Goal: Check status: Check status

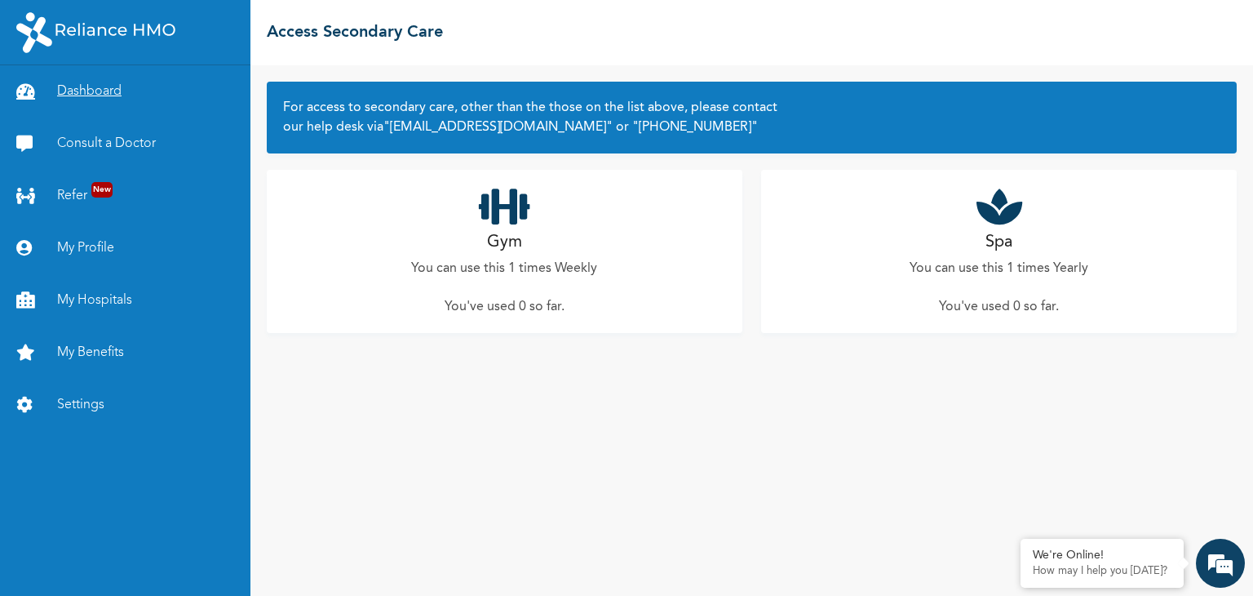
click at [82, 86] on link "Dashboard" at bounding box center [125, 91] width 251 height 52
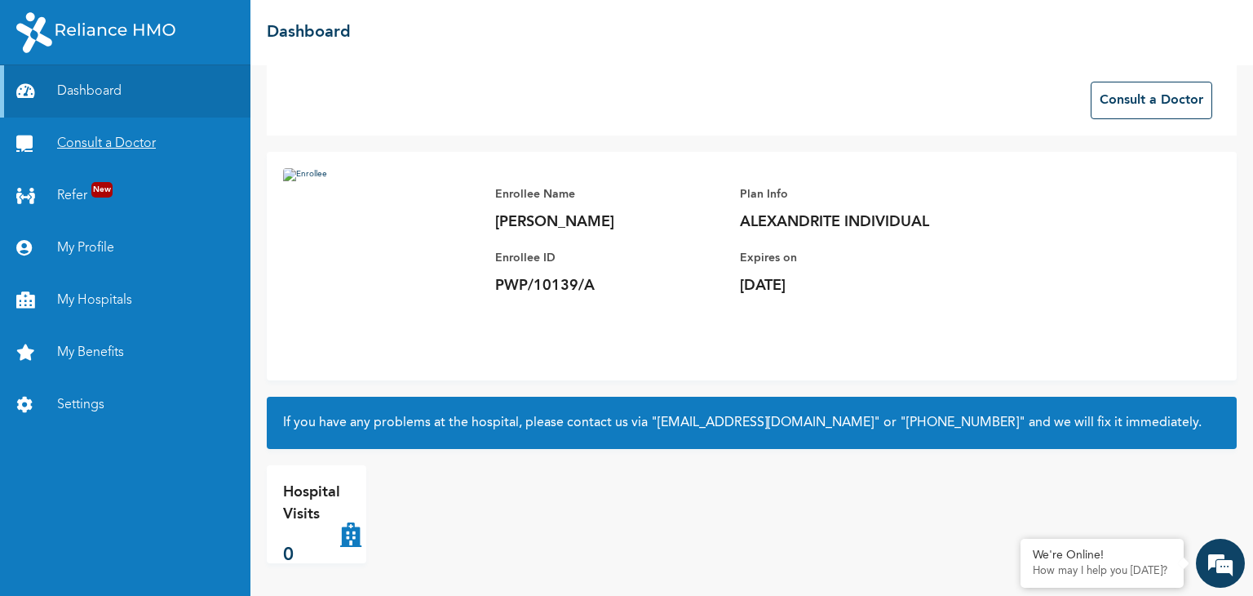
click at [78, 144] on link "Consult a Doctor" at bounding box center [125, 144] width 251 height 52
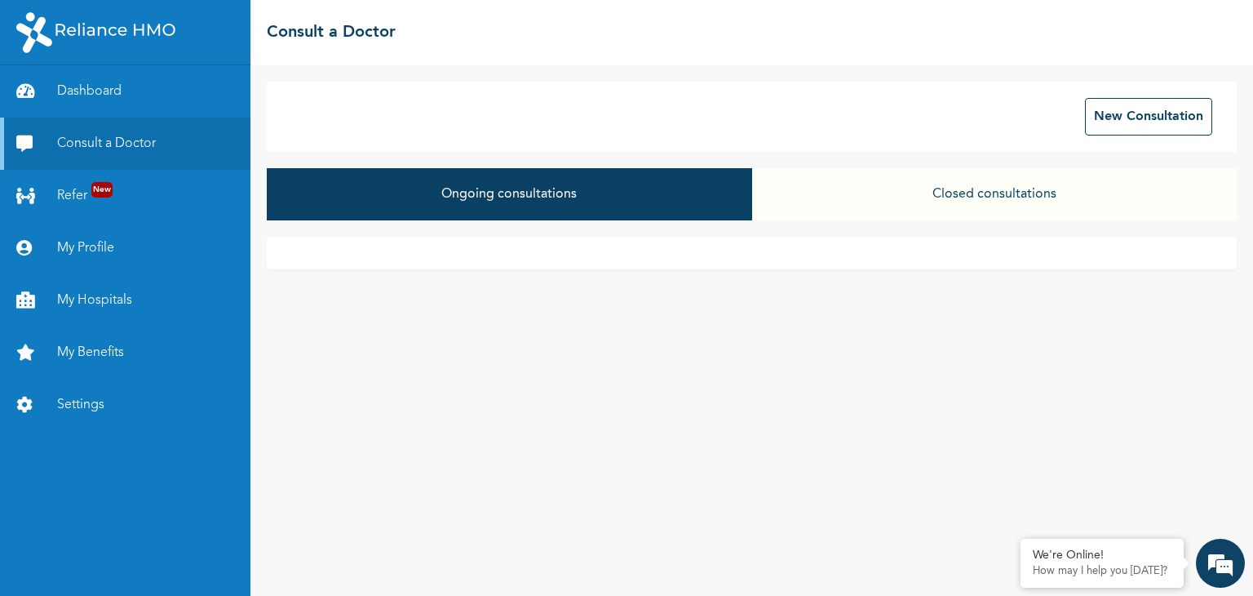
click at [923, 200] on button "Closed consultations" at bounding box center [994, 194] width 485 height 52
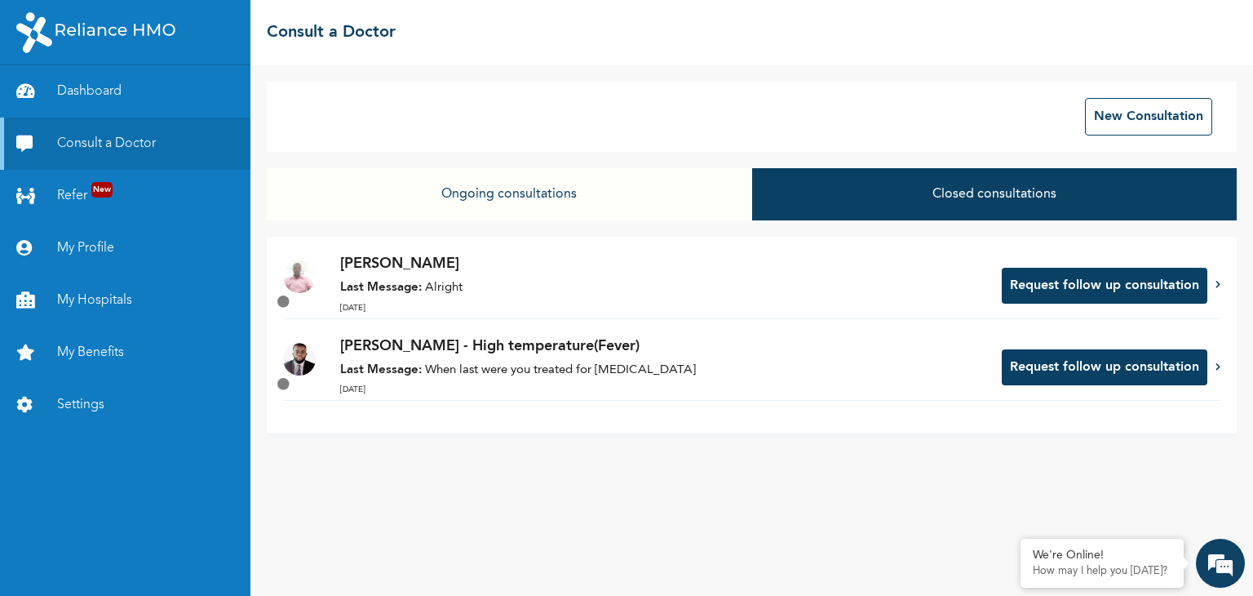
click at [464, 279] on p "Last Message: Alright" at bounding box center [662, 288] width 645 height 19
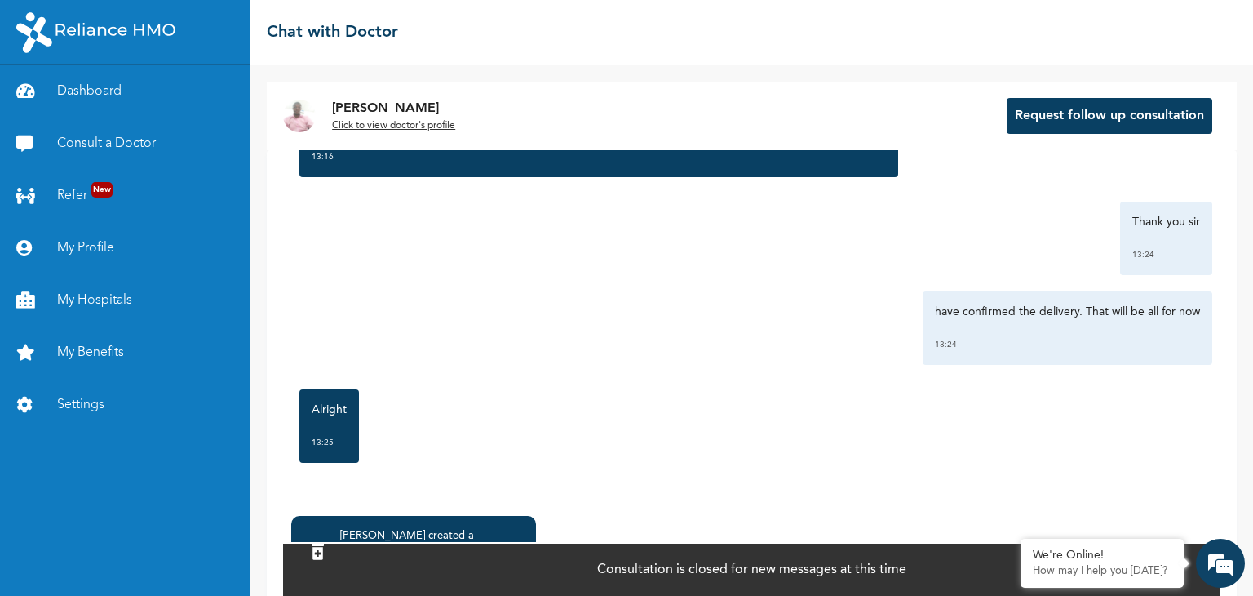
scroll to position [89, 0]
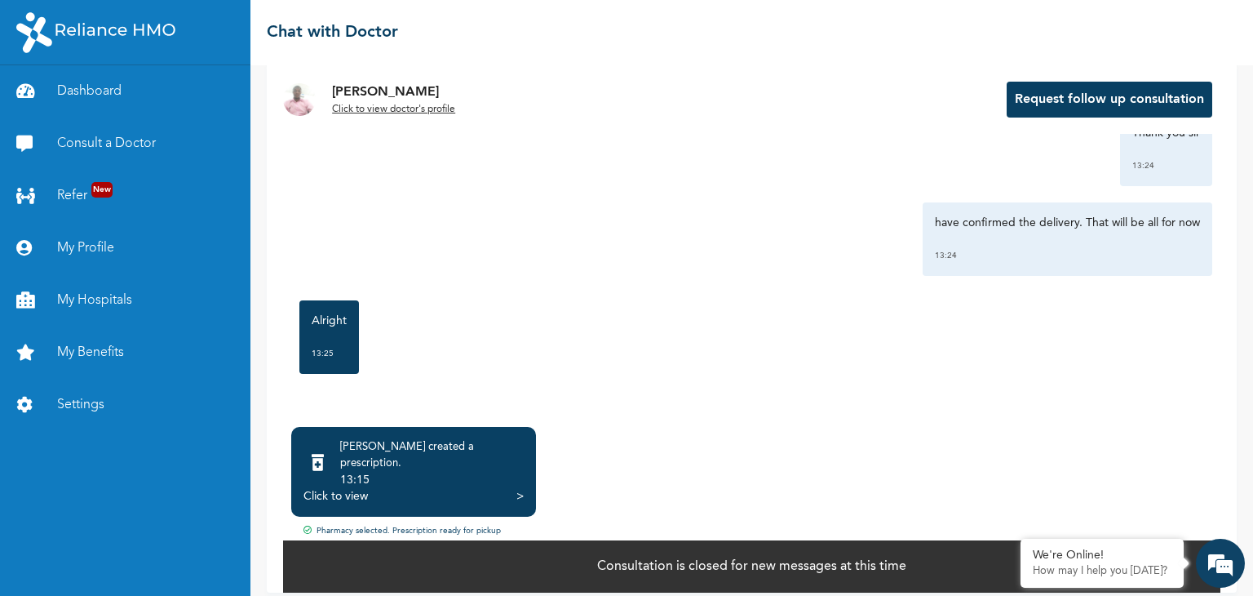
click at [330, 489] on div "Click to view" at bounding box center [336, 496] width 64 height 16
click at [85, 244] on link "My Profile" at bounding box center [125, 248] width 251 height 52
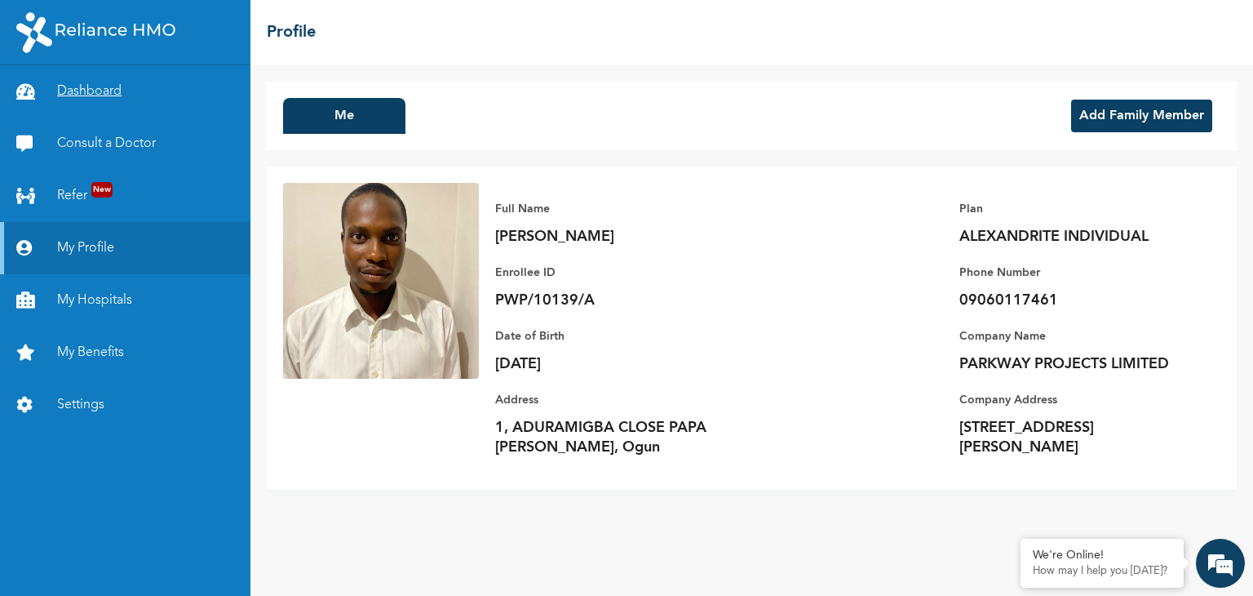
click at [101, 87] on link "Dashboard" at bounding box center [125, 91] width 251 height 52
